Goal: Transaction & Acquisition: Purchase product/service

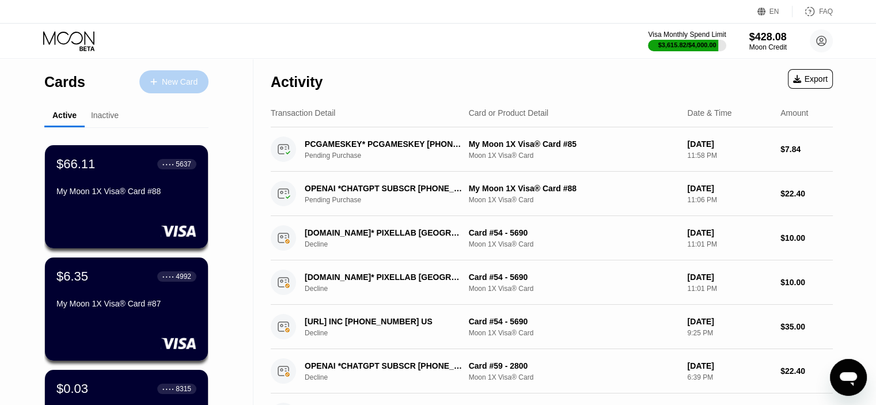
click at [165, 80] on div "New Card" at bounding box center [180, 82] width 36 height 10
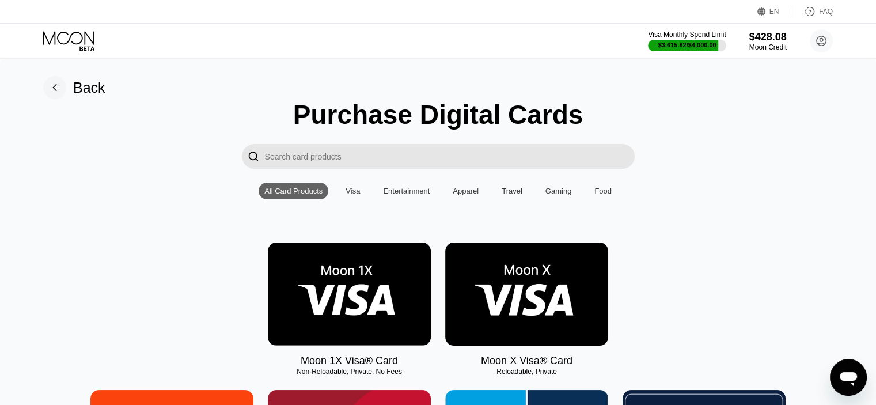
click at [312, 285] on img at bounding box center [349, 293] width 163 height 103
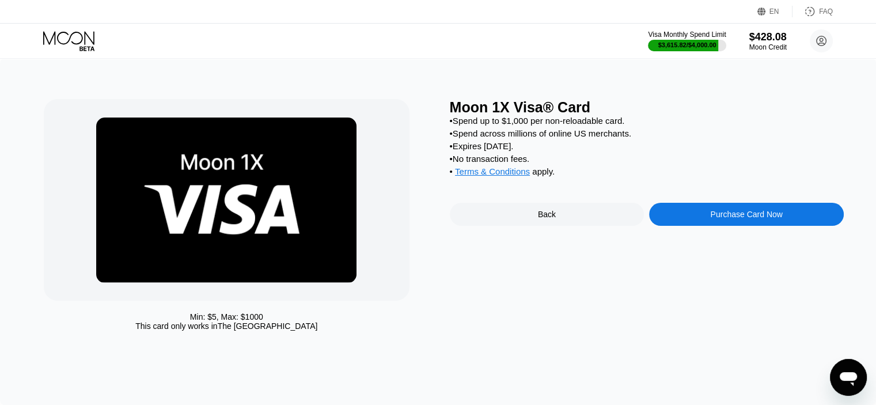
click at [742, 219] on div "Purchase Card Now" at bounding box center [746, 214] width 72 height 9
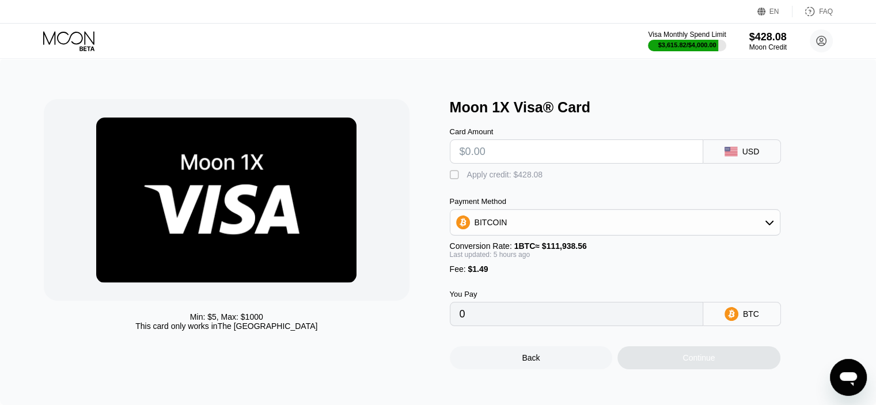
click at [481, 154] on input "text" at bounding box center [577, 151] width 234 height 23
type input "$15"
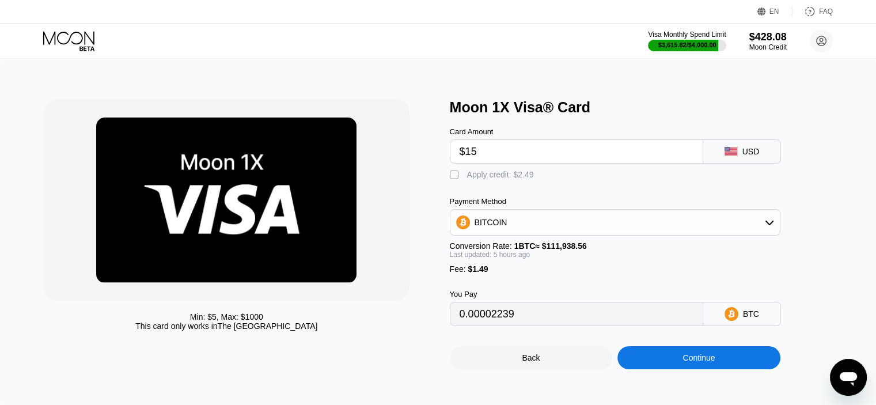
type input "0.00014827"
type input "$150"
type input "0.00136208"
type input "$150"
click at [456, 179] on div "" at bounding box center [456, 175] width 12 height 12
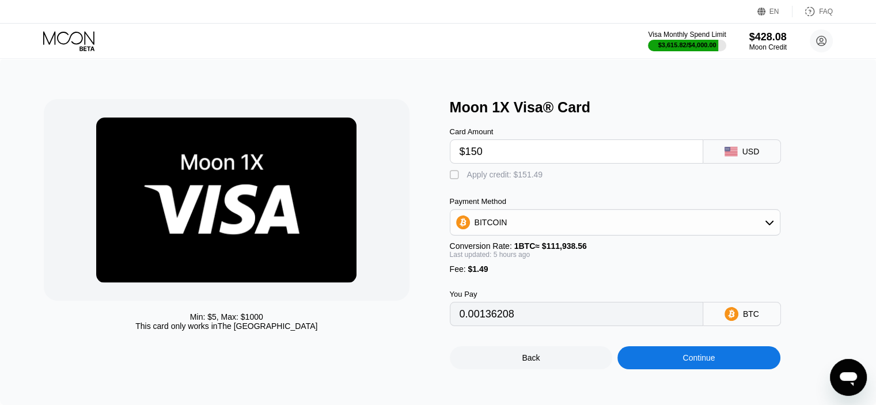
type input "0"
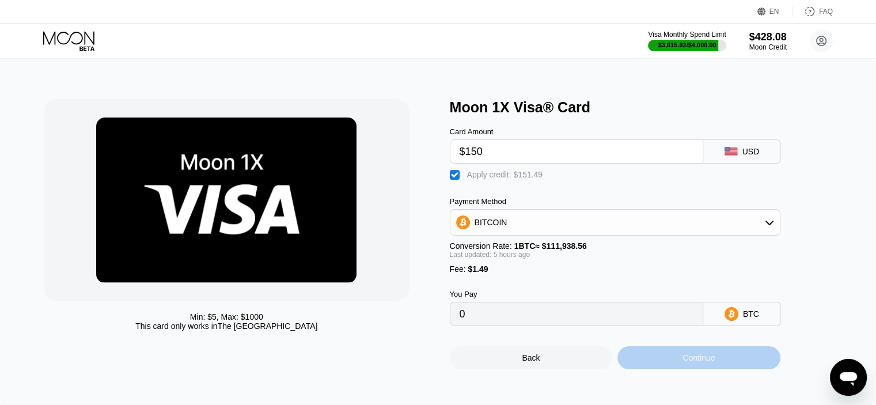
click at [677, 365] on div "Continue" at bounding box center [698, 357] width 163 height 23
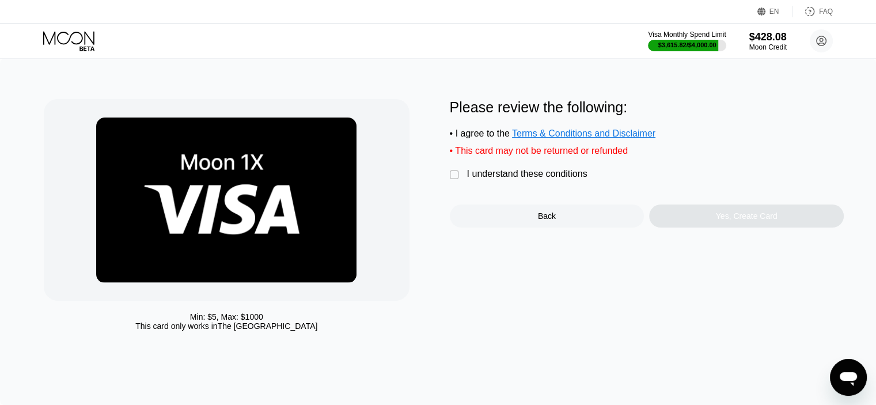
click at [458, 181] on div "" at bounding box center [456, 175] width 12 height 12
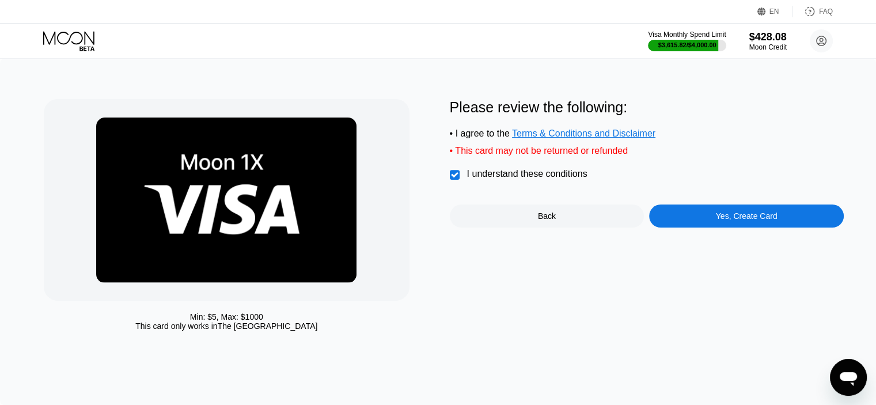
click at [720, 217] on div "Yes, Create Card" at bounding box center [746, 215] width 195 height 23
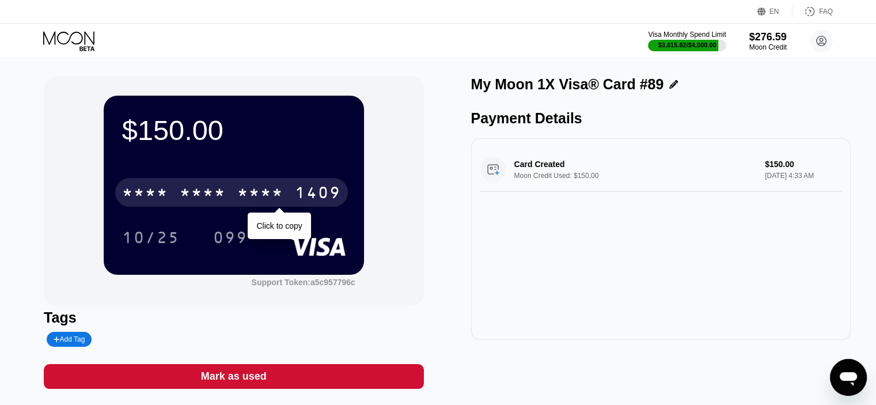
click at [225, 192] on div "* * * *" at bounding box center [203, 194] width 46 height 18
